Goal: Task Accomplishment & Management: Use online tool/utility

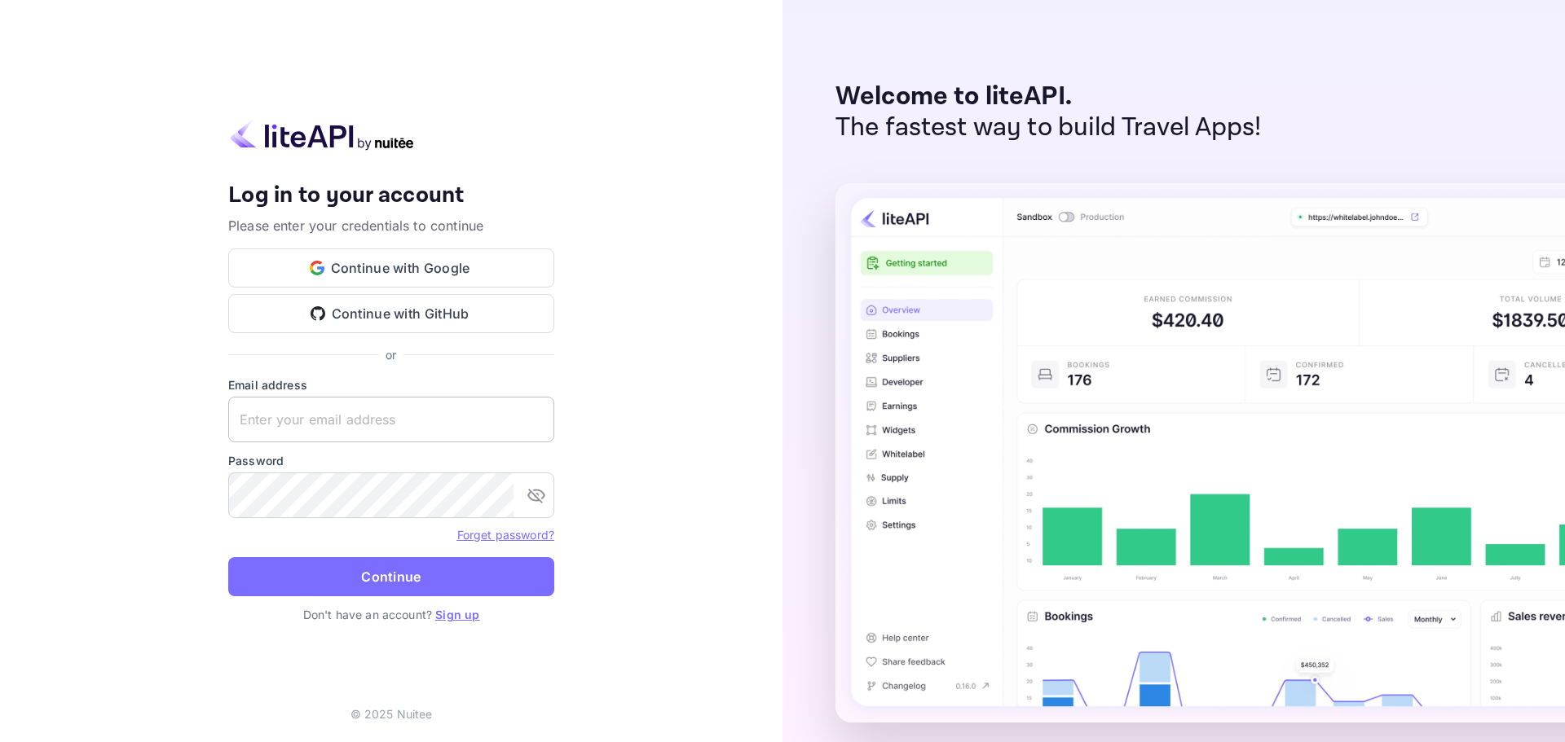
click at [438, 427] on input "text" at bounding box center [391, 420] width 326 height 46
paste input "[EMAIL_ADDRESS][DOMAIN_NAME]"
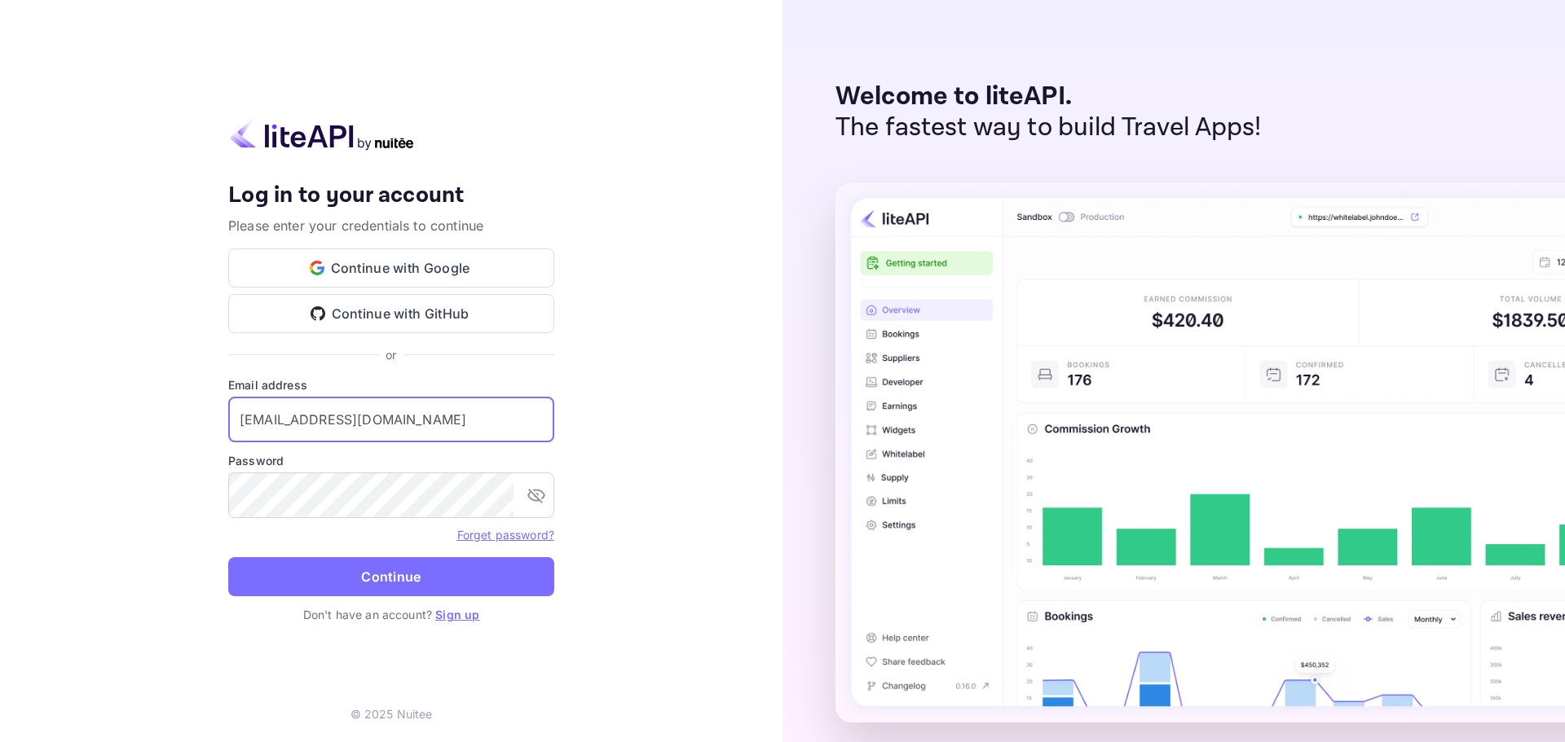
type input "[EMAIL_ADDRESS][DOMAIN_NAME]"
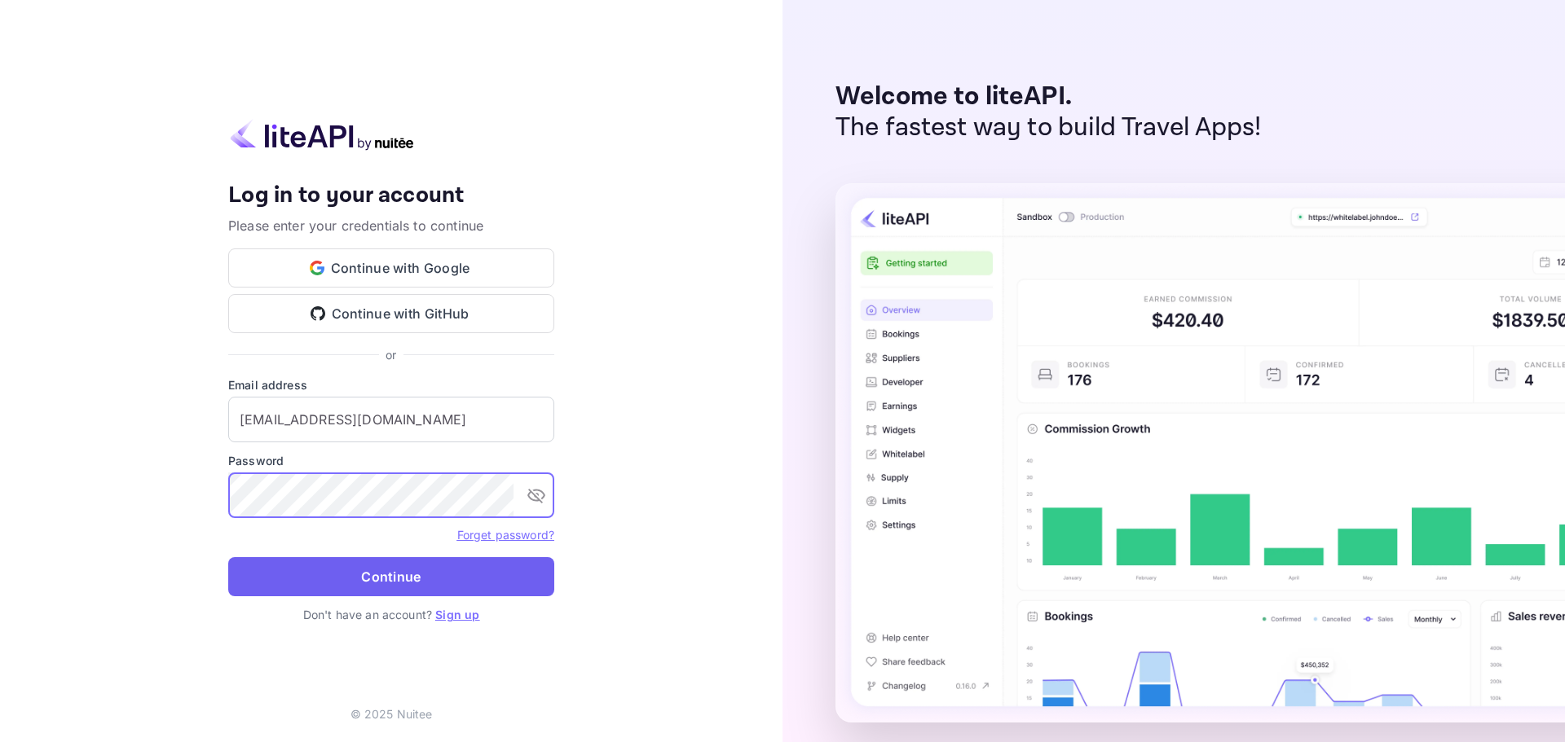
click at [385, 558] on button "Continue" at bounding box center [391, 576] width 326 height 39
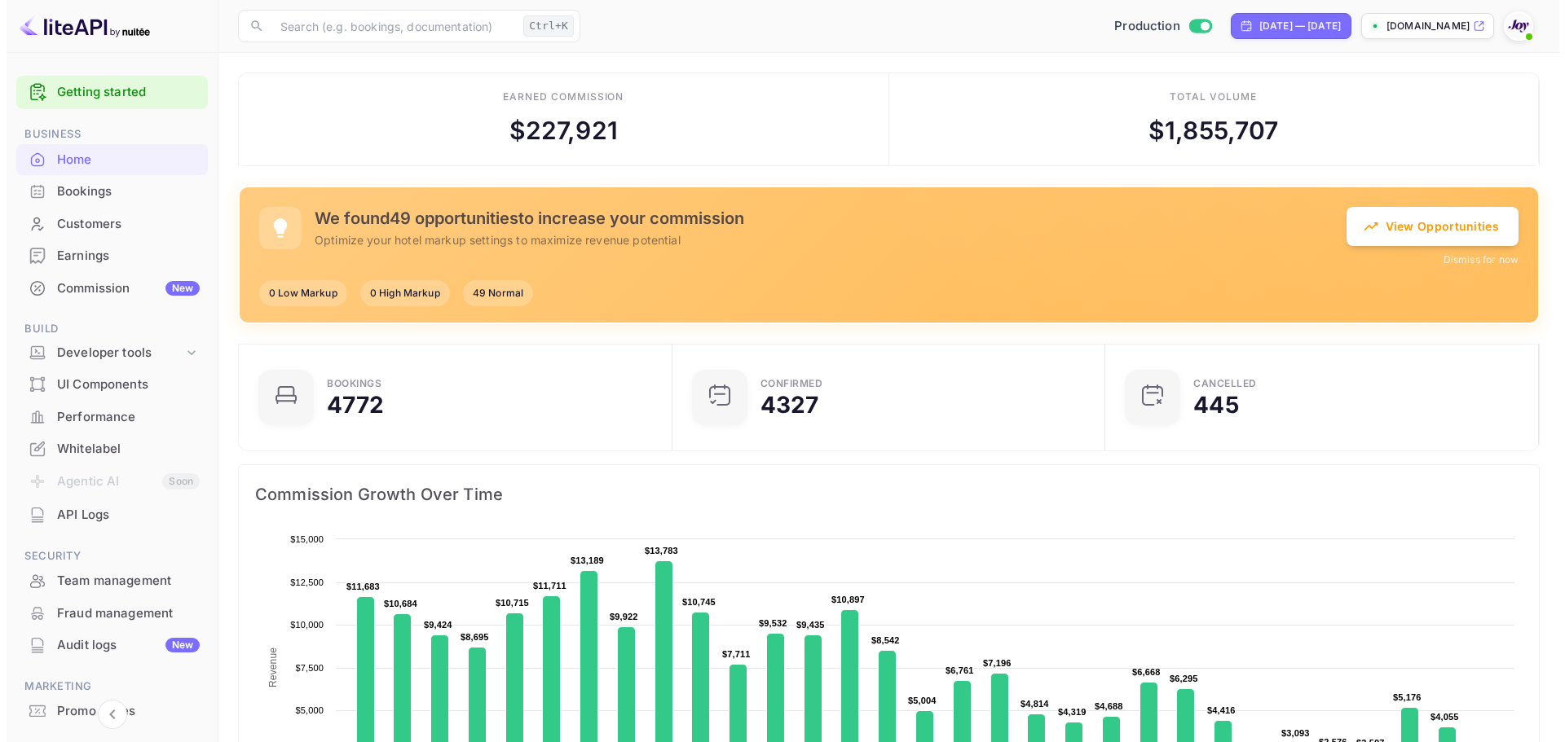
scroll to position [13, 13]
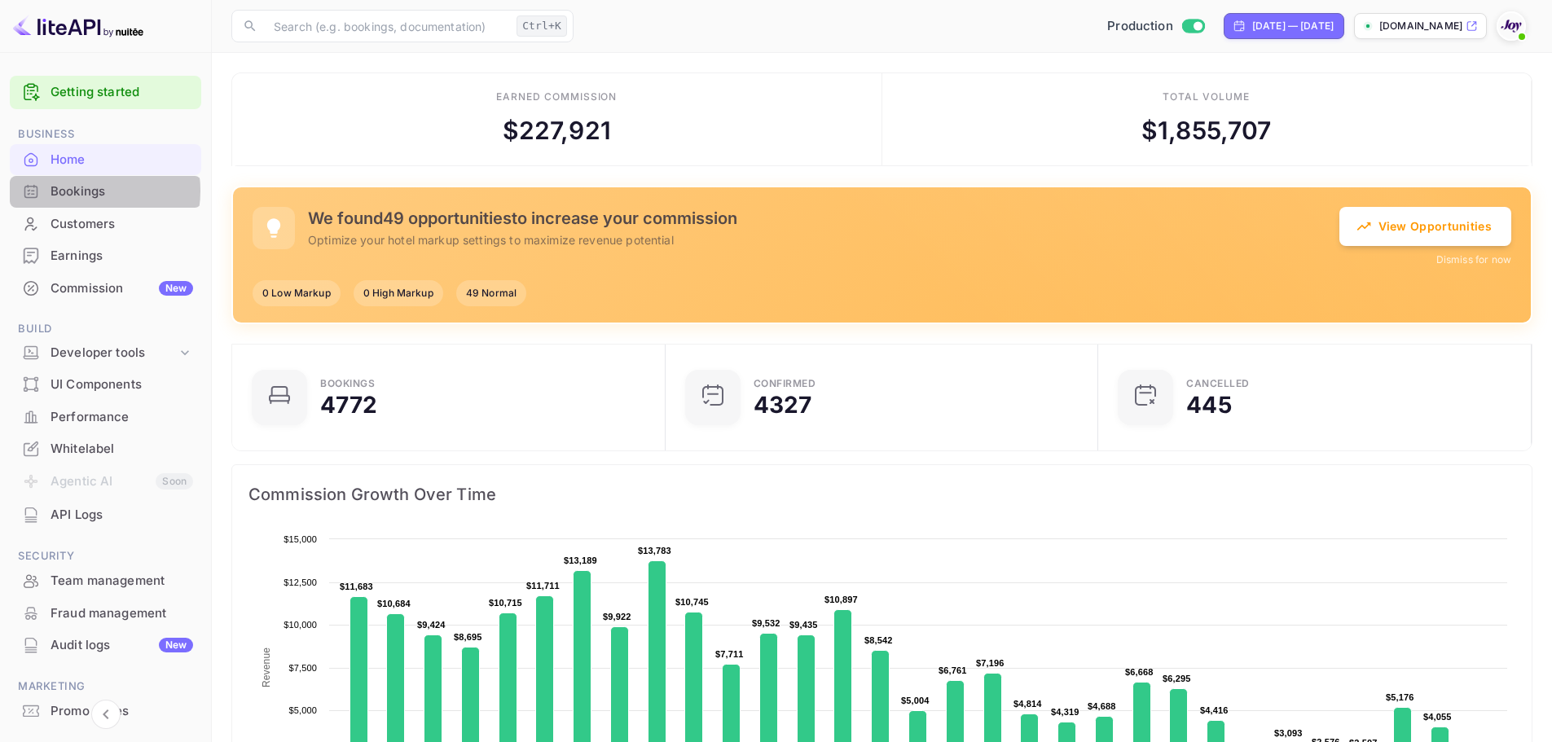
click at [84, 191] on div "Bookings" at bounding box center [122, 192] width 143 height 19
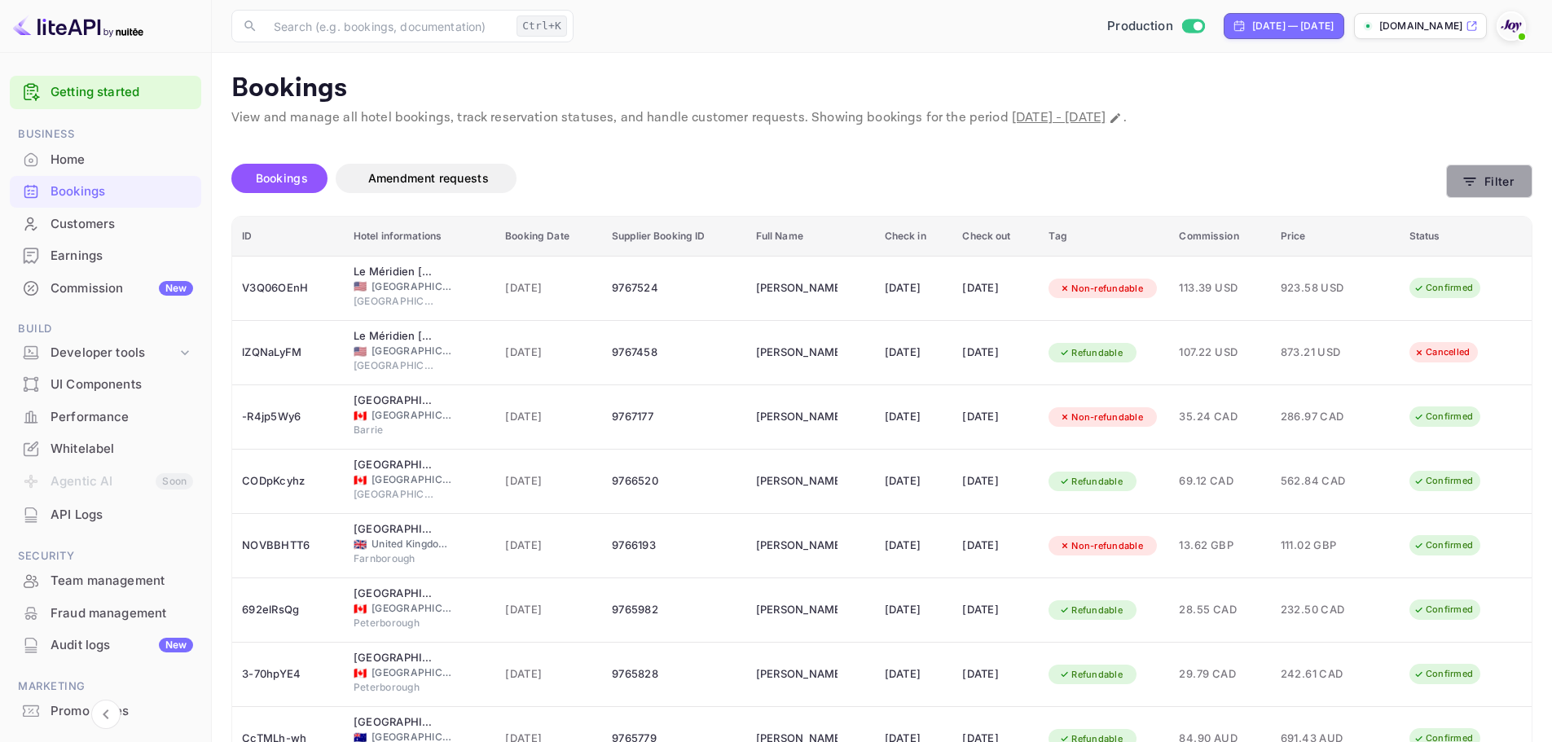
click at [1494, 193] on button "Filter" at bounding box center [1490, 181] width 86 height 33
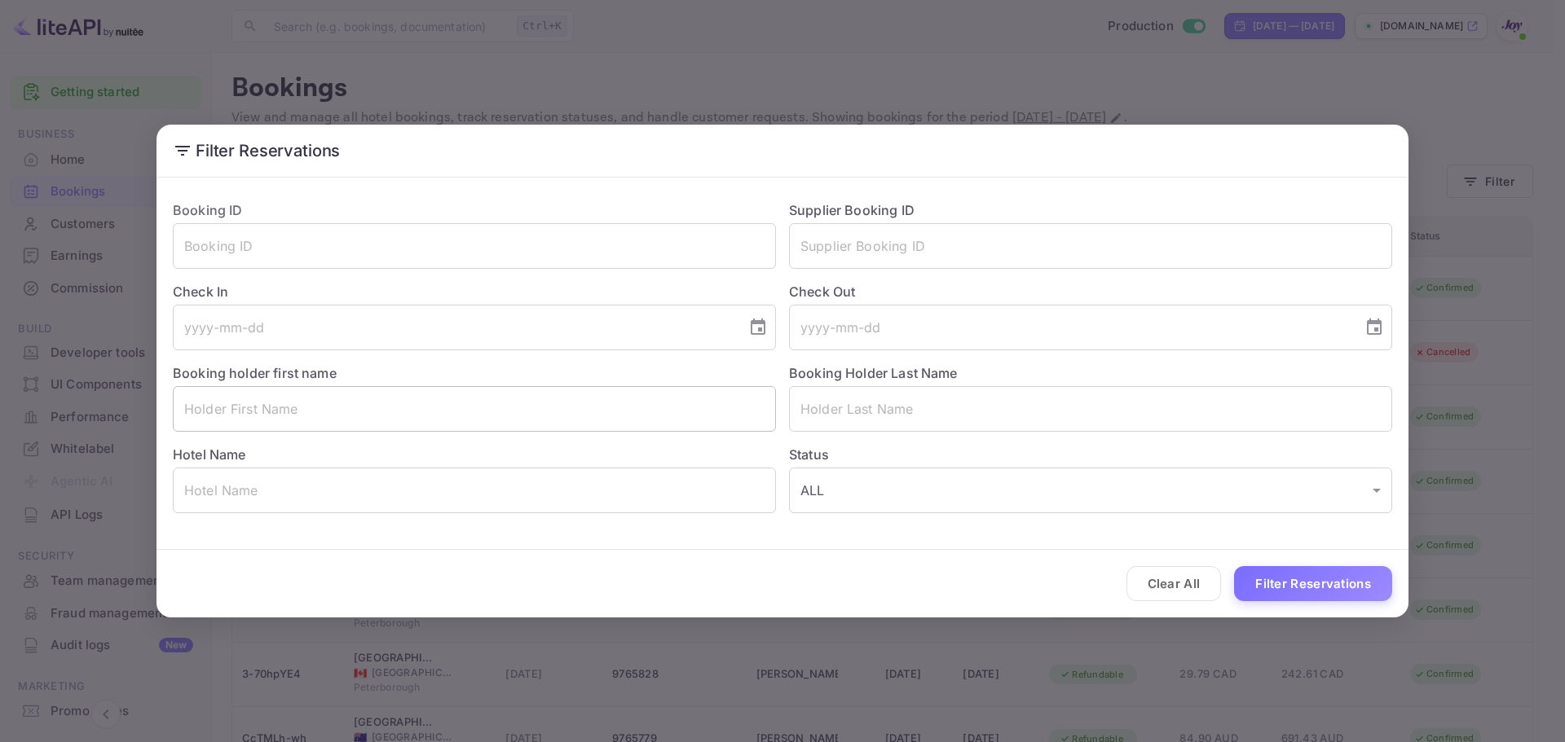
click at [548, 418] on input "text" at bounding box center [474, 409] width 603 height 46
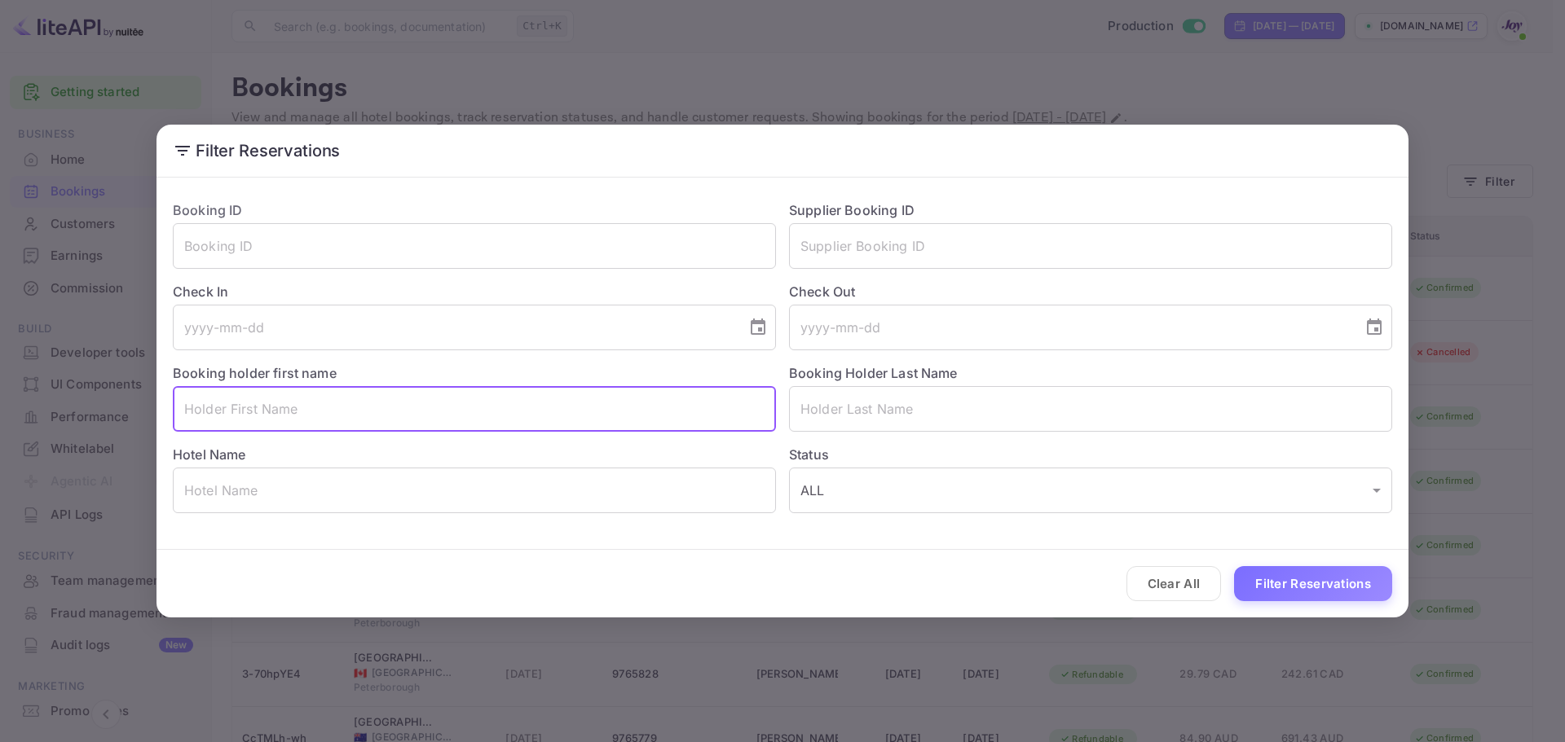
paste input "[PERSON_NAME]"
drag, startPoint x: 337, startPoint y: 407, endPoint x: 228, endPoint y: 422, distance: 109.4
click at [228, 422] on input "[PERSON_NAME]" at bounding box center [474, 409] width 603 height 46
type input "[PERSON_NAME]"
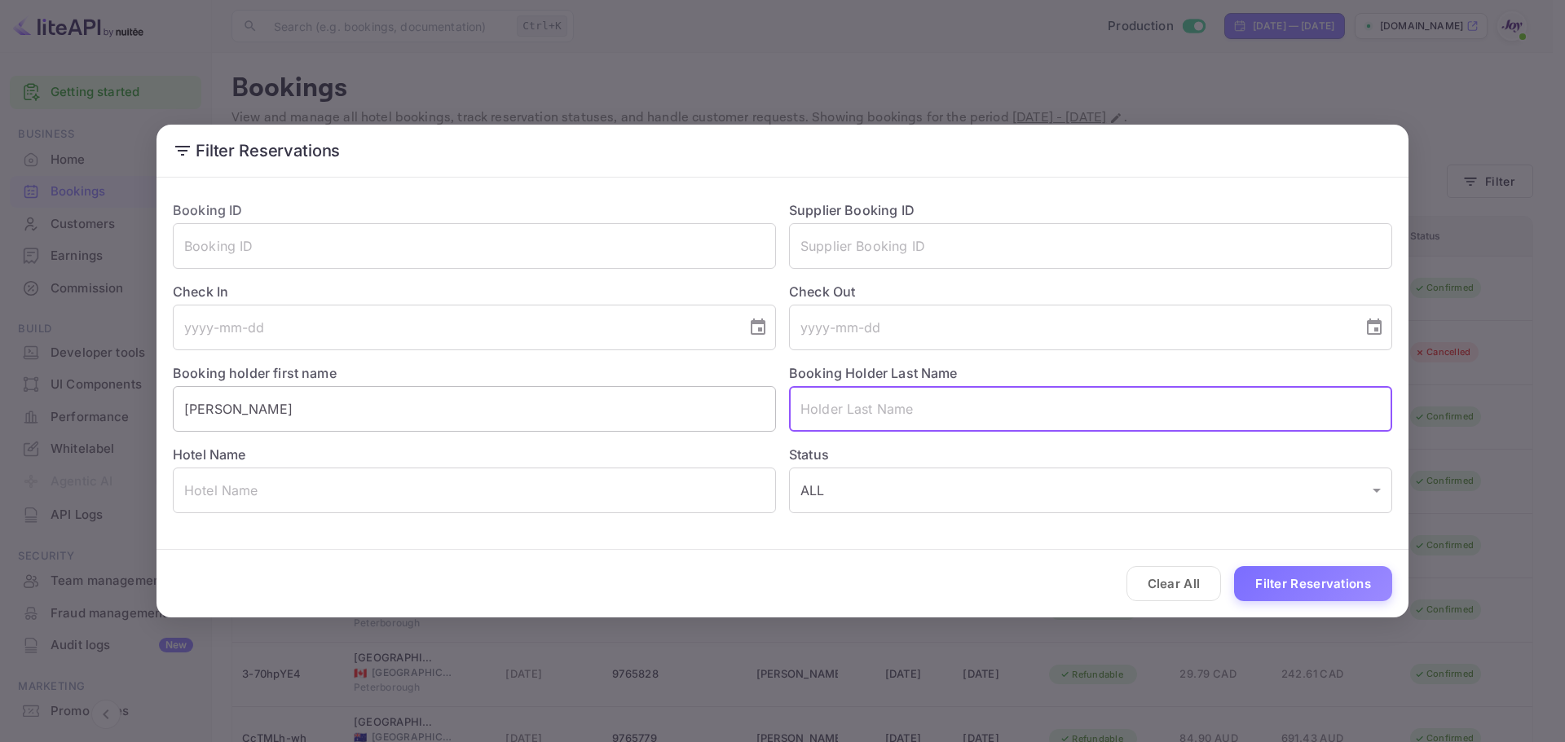
paste input "Levinstein"
type input "Levinstein"
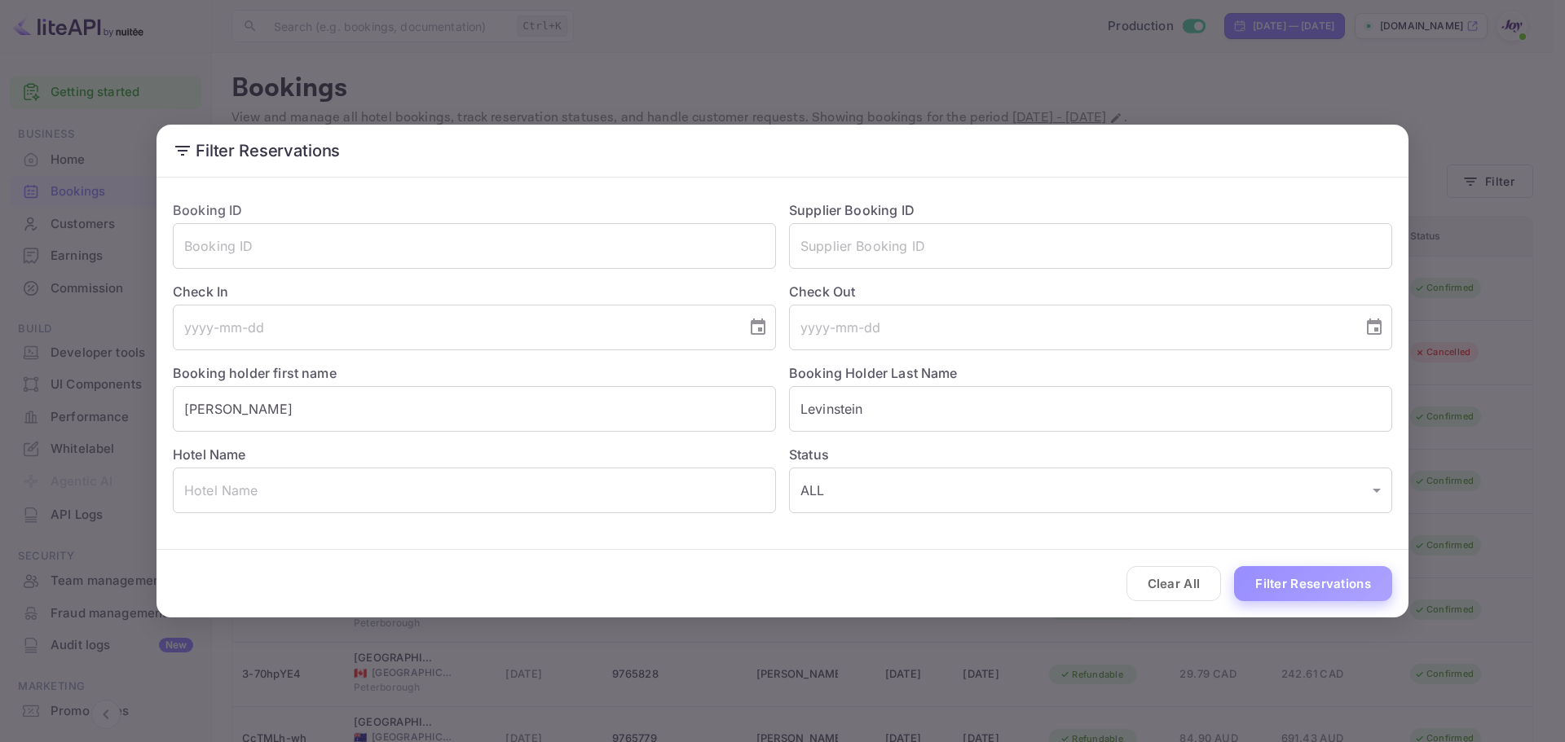
click at [1321, 570] on button "Filter Reservations" at bounding box center [1313, 583] width 158 height 35
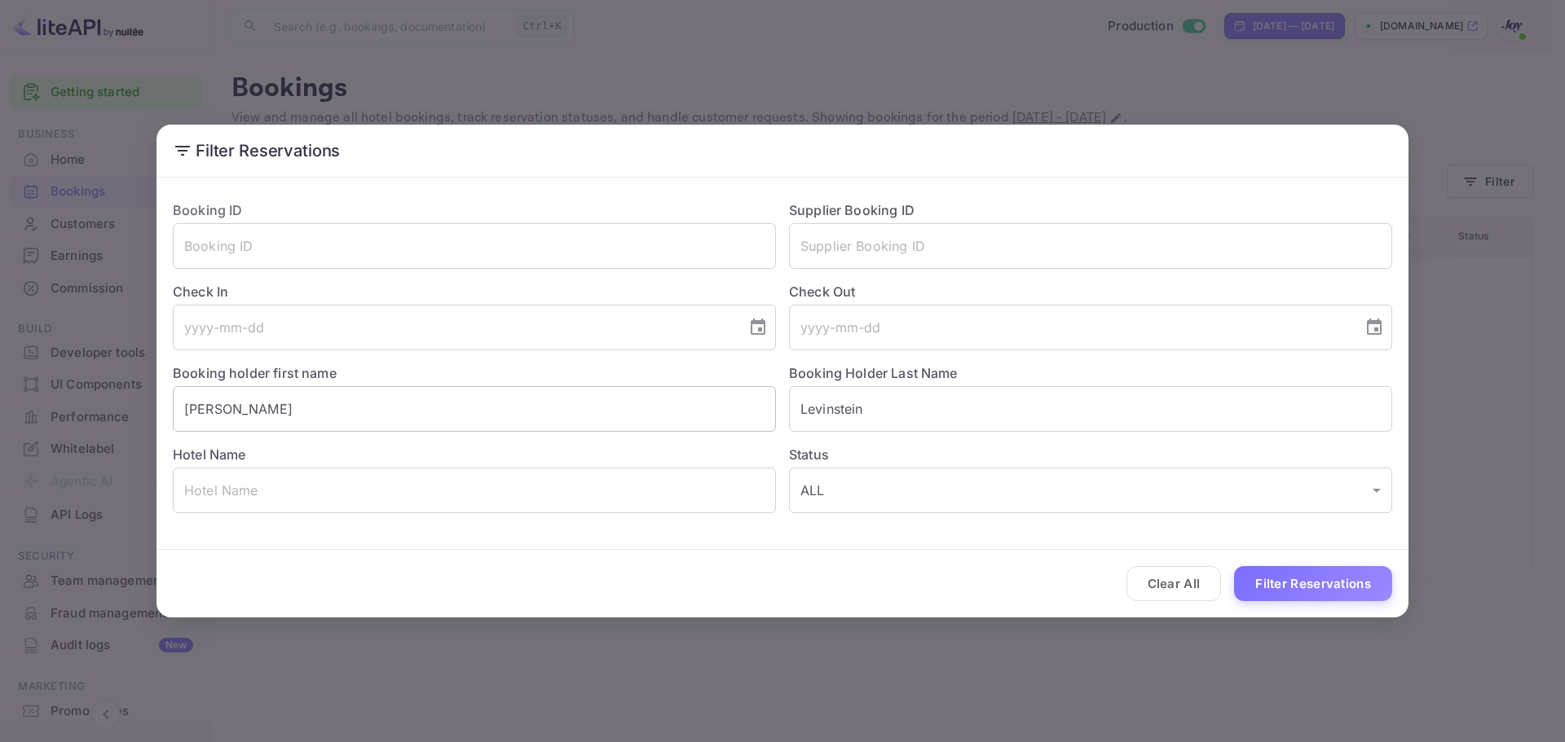
click at [256, 413] on input "[PERSON_NAME]" at bounding box center [474, 409] width 603 height 46
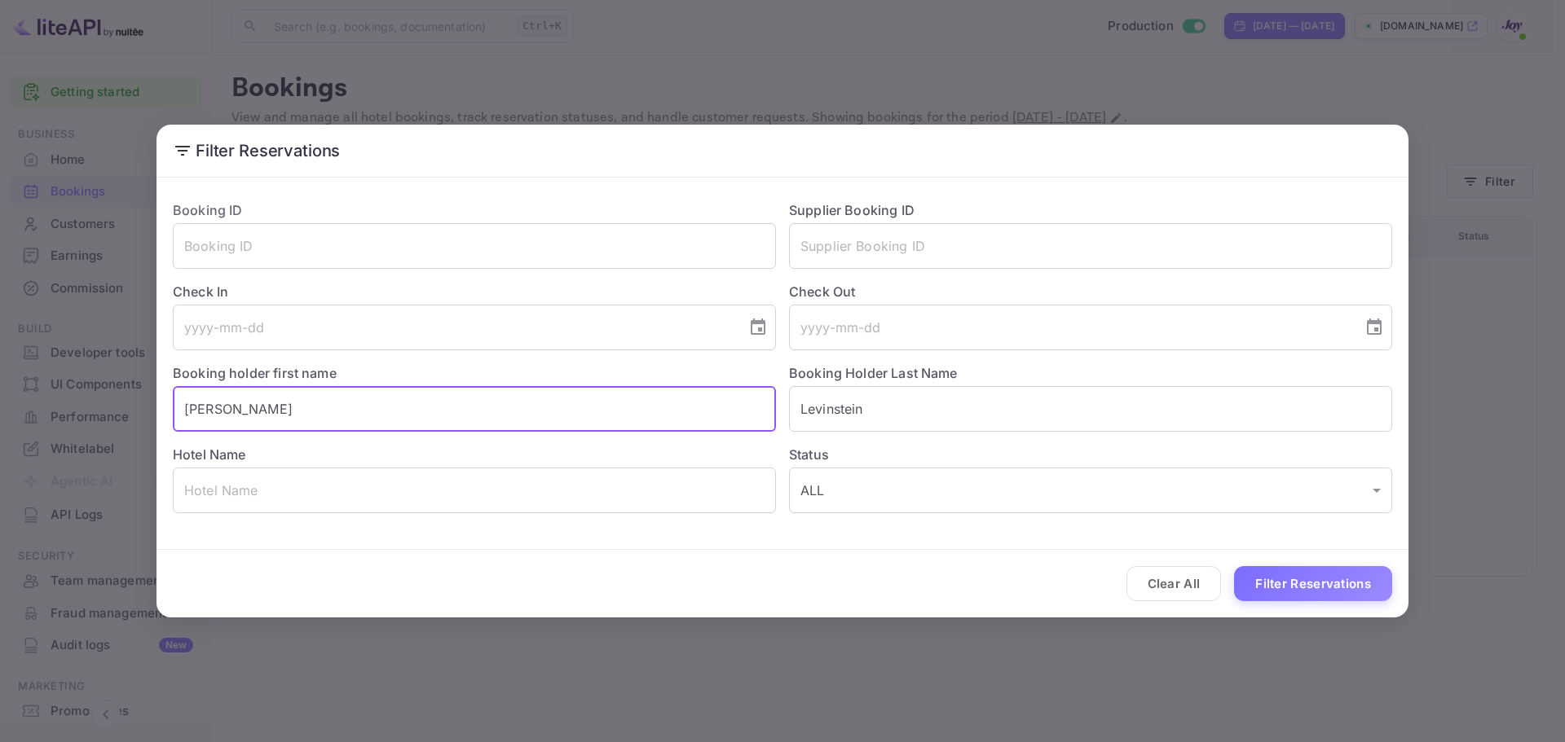
click at [256, 413] on input "[PERSON_NAME]" at bounding box center [474, 409] width 603 height 46
click at [1332, 597] on button "Filter Reservations" at bounding box center [1313, 583] width 158 height 35
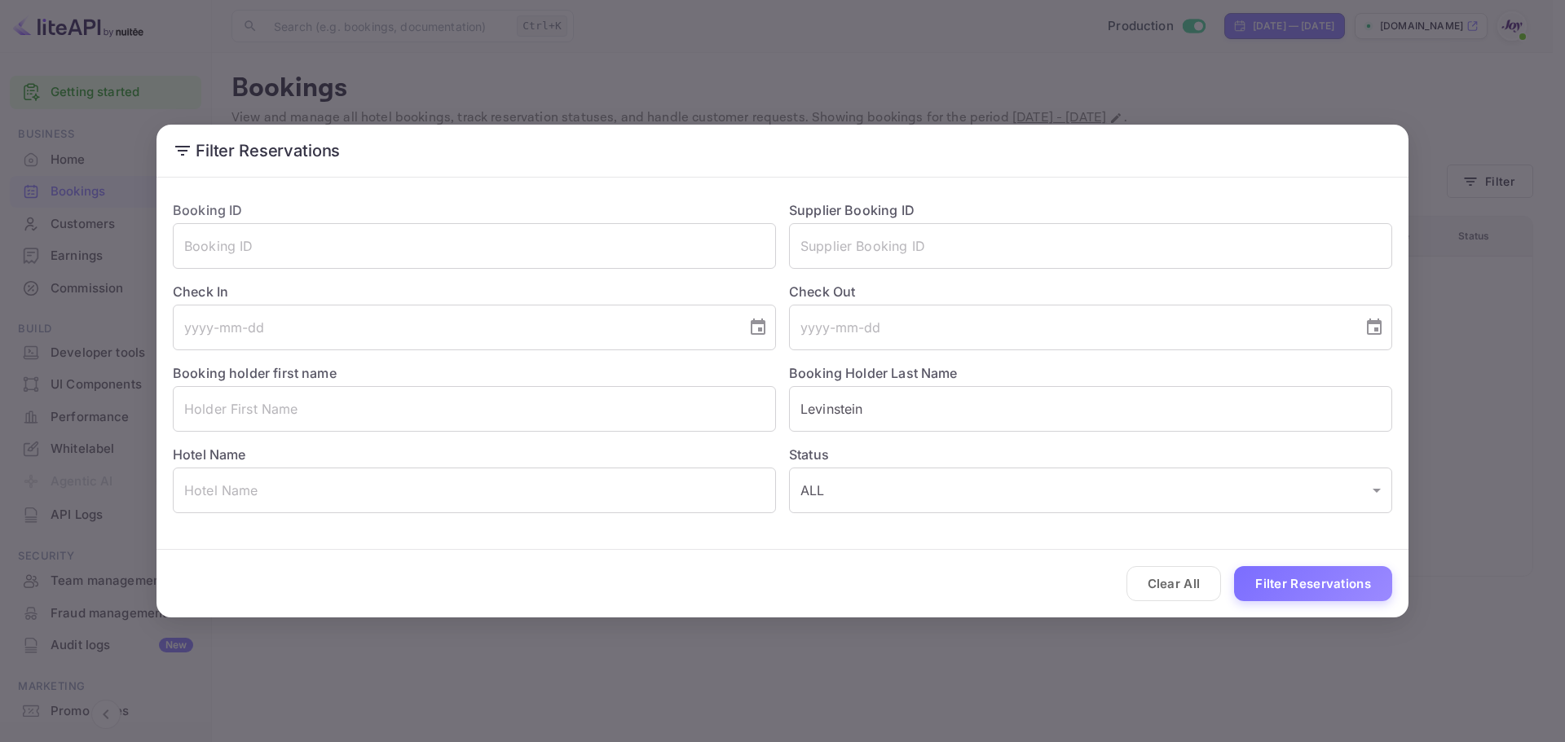
click at [338, 60] on div "Filter Reservations Booking ID ​ Supplier Booking ID ​ Check In ​ Check Out ​ B…" at bounding box center [782, 371] width 1565 height 742
